Goal: Browse casually: Explore the website without a specific task or goal

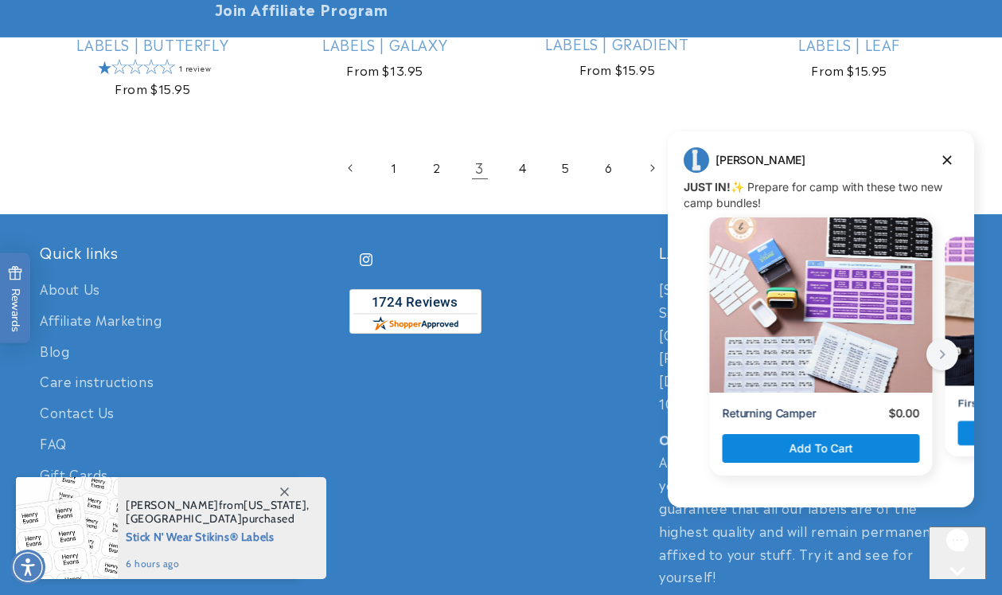
scroll to position [3419, 0]
